Goal: Find contact information: Find contact information

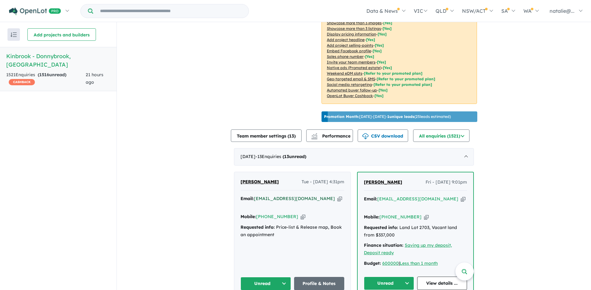
scroll to position [122, 0]
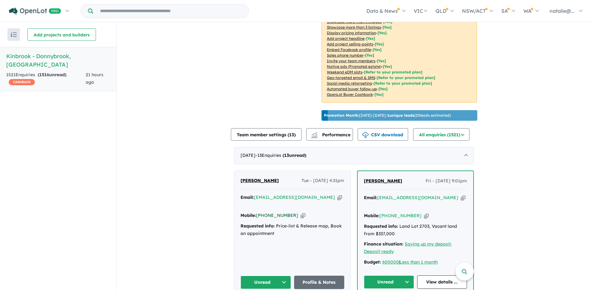
drag, startPoint x: 290, startPoint y: 214, endPoint x: 266, endPoint y: 215, distance: 25.0
click at [266, 215] on div "Mobile: [PHONE_NUMBER] Copied!" at bounding box center [293, 215] width 104 height 7
copy link "417 584 744"
drag, startPoint x: 311, startPoint y: 203, endPoint x: 253, endPoint y: 202, distance: 58.0
click at [253, 202] on div "Email: hamish@woodlandelc.com Copied!" at bounding box center [293, 201] width 104 height 15
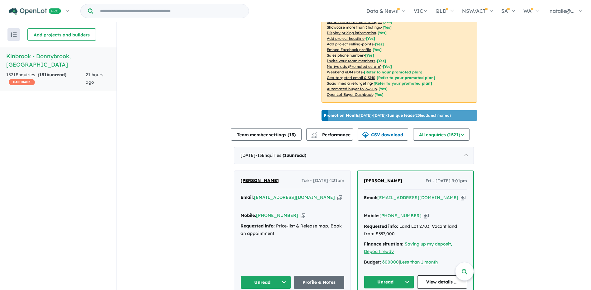
drag, startPoint x: 291, startPoint y: 214, endPoint x: 265, endPoint y: 214, distance: 25.9
click at [265, 214] on div "Mobile: +61 417 584 744 Copied!" at bounding box center [293, 215] width 104 height 7
copy link "417 584 744"
